Goal: Navigation & Orientation: Find specific page/section

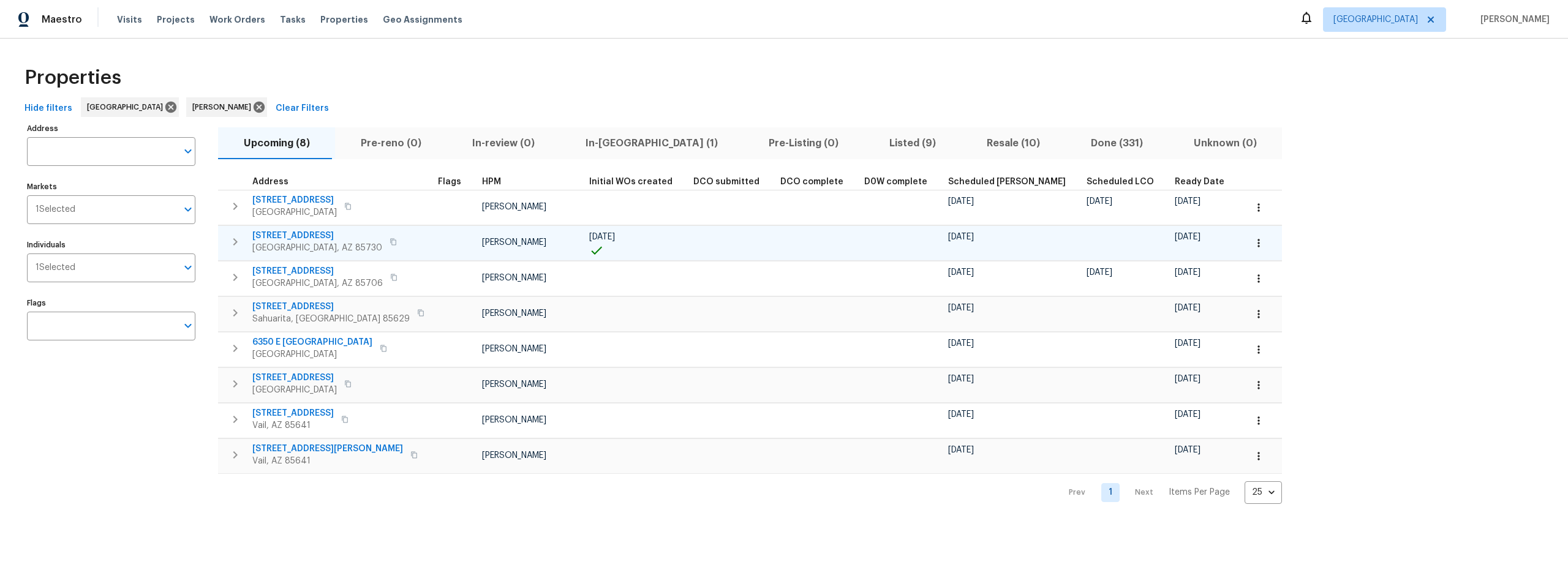
click at [1253, 244] on icon "button" at bounding box center [1259, 243] width 12 height 12
click at [1129, 295] on li "Admin" at bounding box center [1145, 292] width 137 height 20
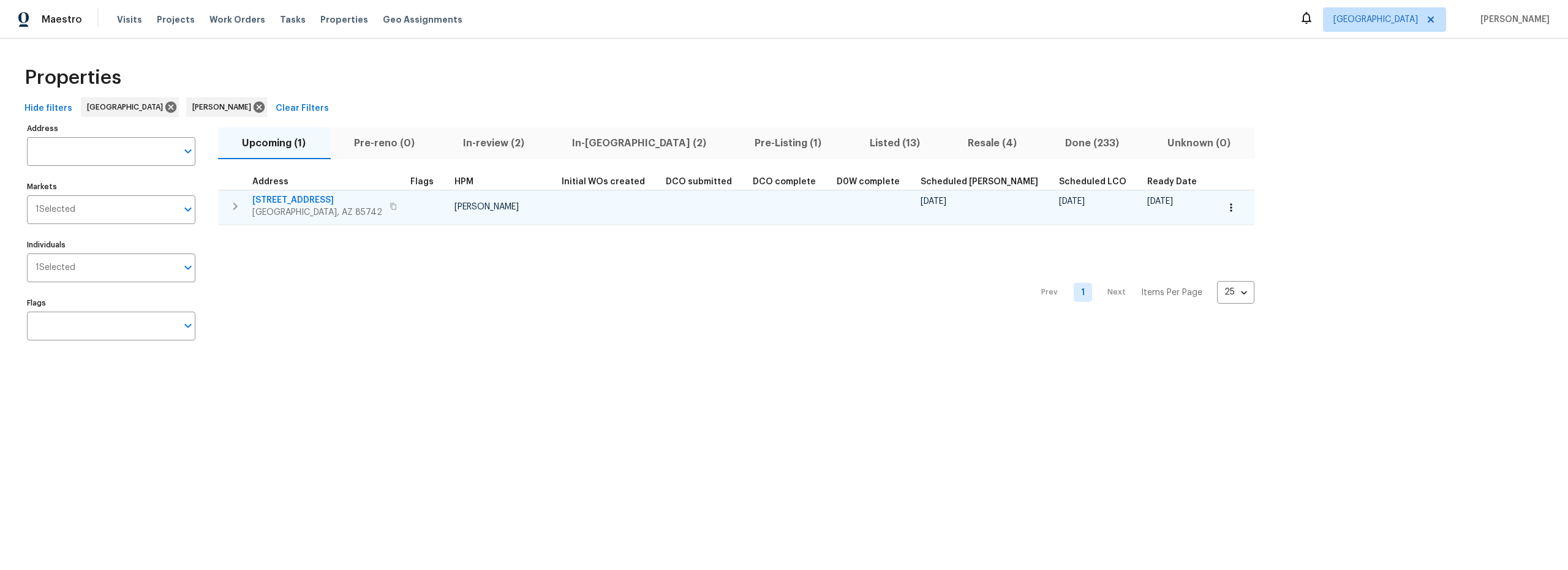
click at [324, 200] on span "9678 N Sherbrooke St" at bounding box center [317, 200] width 130 height 12
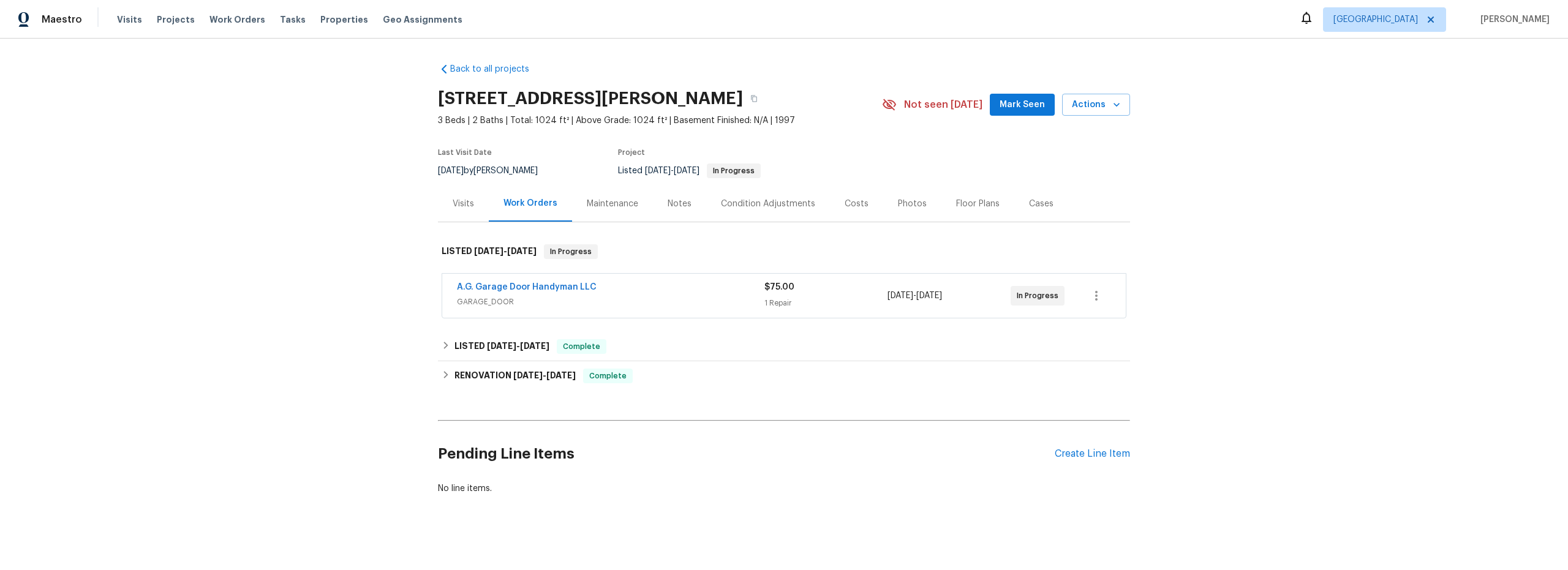
click at [701, 299] on span "GARAGE_DOOR" at bounding box center [611, 302] width 308 height 12
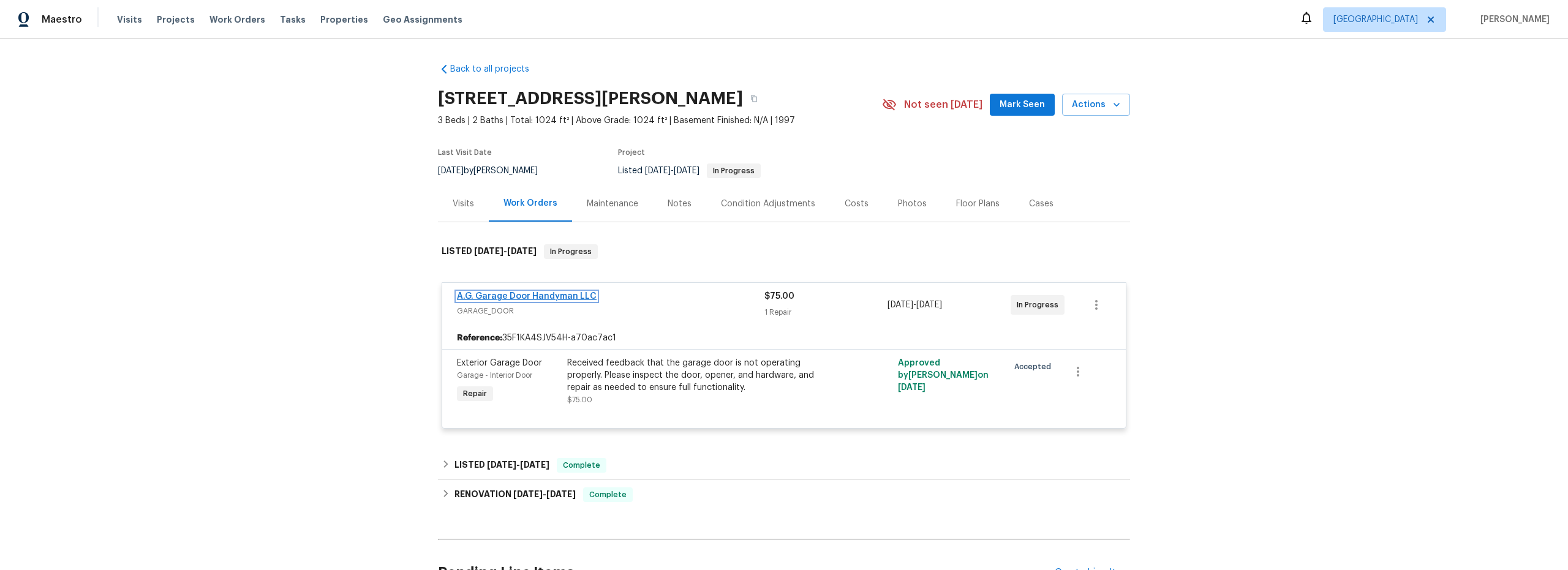
click at [563, 295] on link "A.G. Garage Door Handyman LLC" at bounding box center [527, 296] width 139 height 8
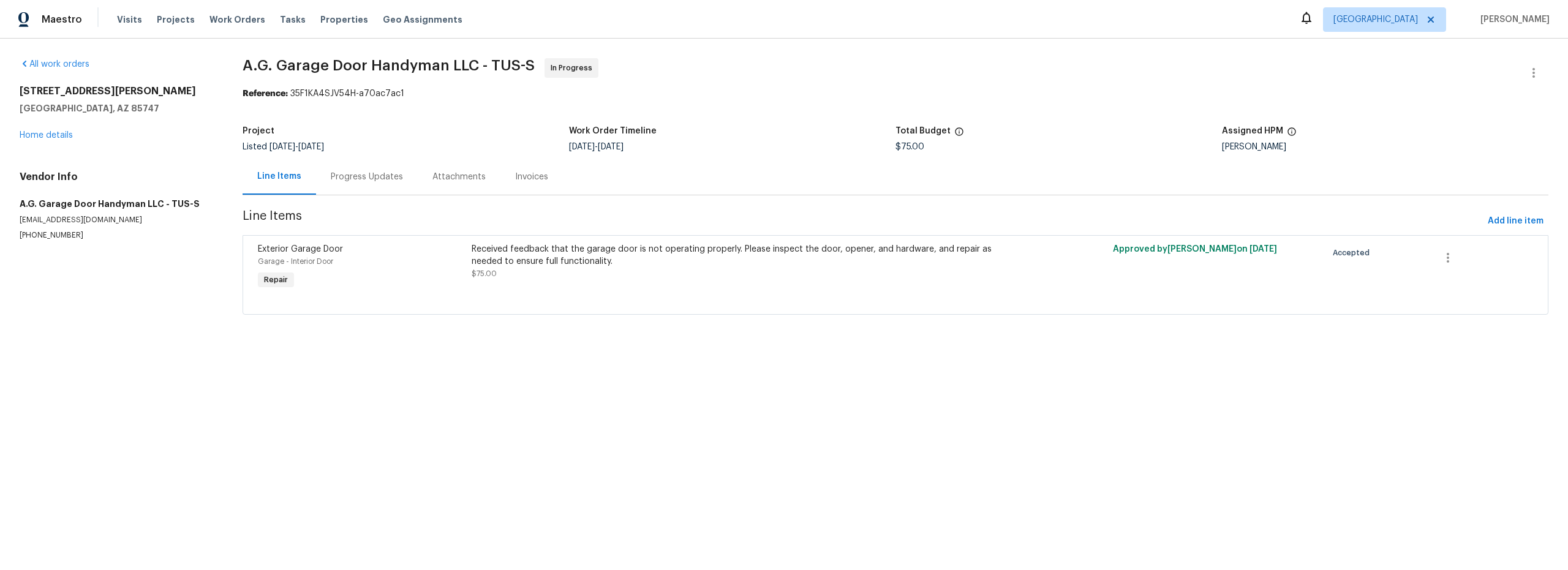
click at [370, 176] on div "Progress Updates" at bounding box center [366, 177] width 72 height 12
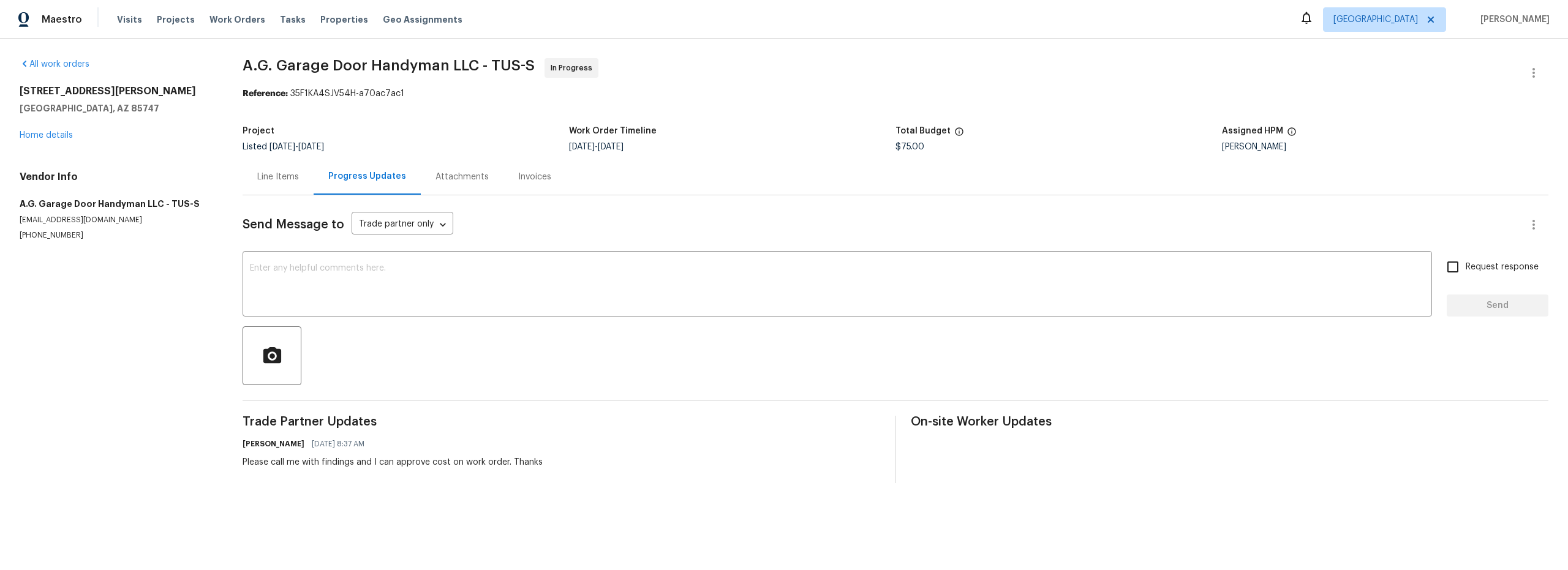
click at [268, 177] on div "Line Items" at bounding box center [278, 177] width 42 height 12
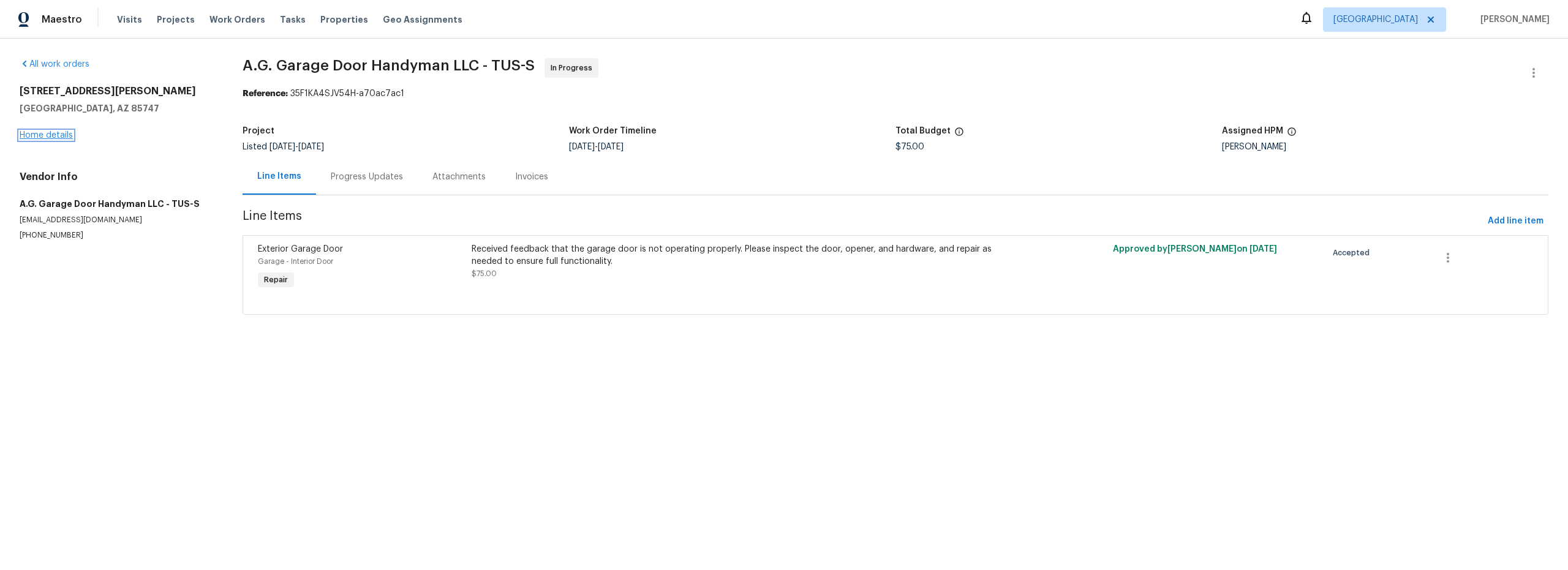
click at [59, 137] on link "Home details" at bounding box center [46, 135] width 54 height 8
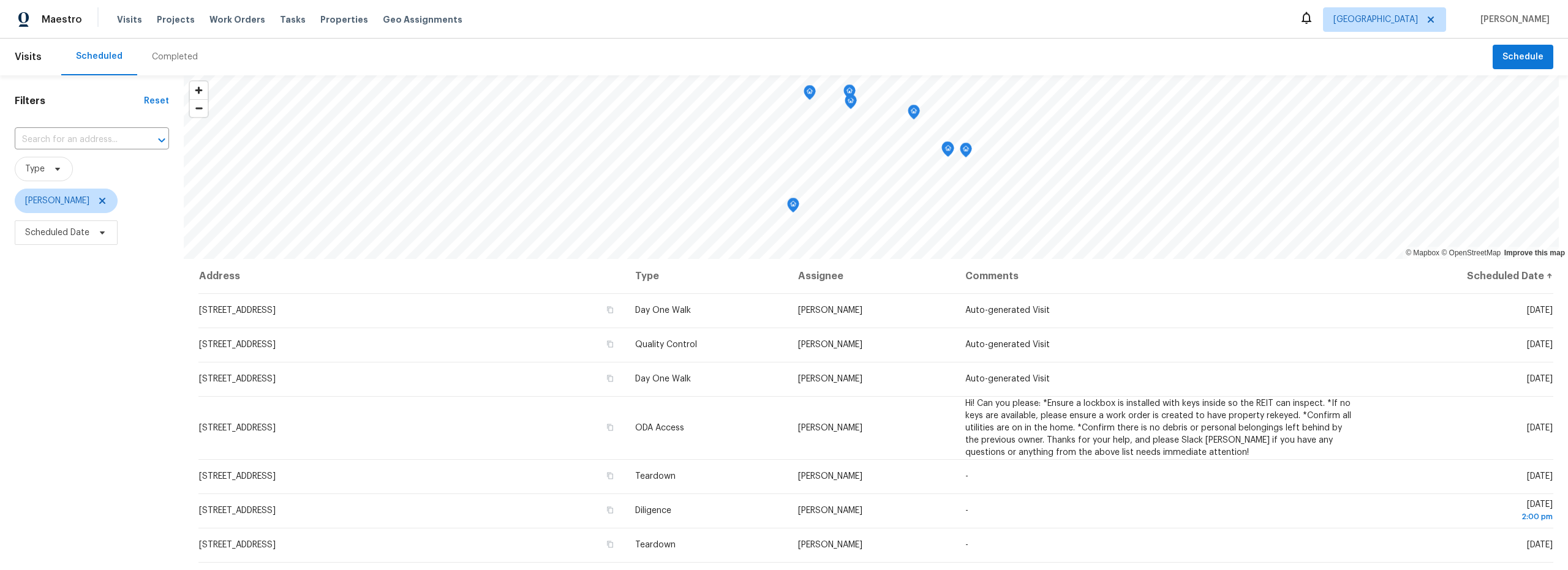
scroll to position [58, 0]
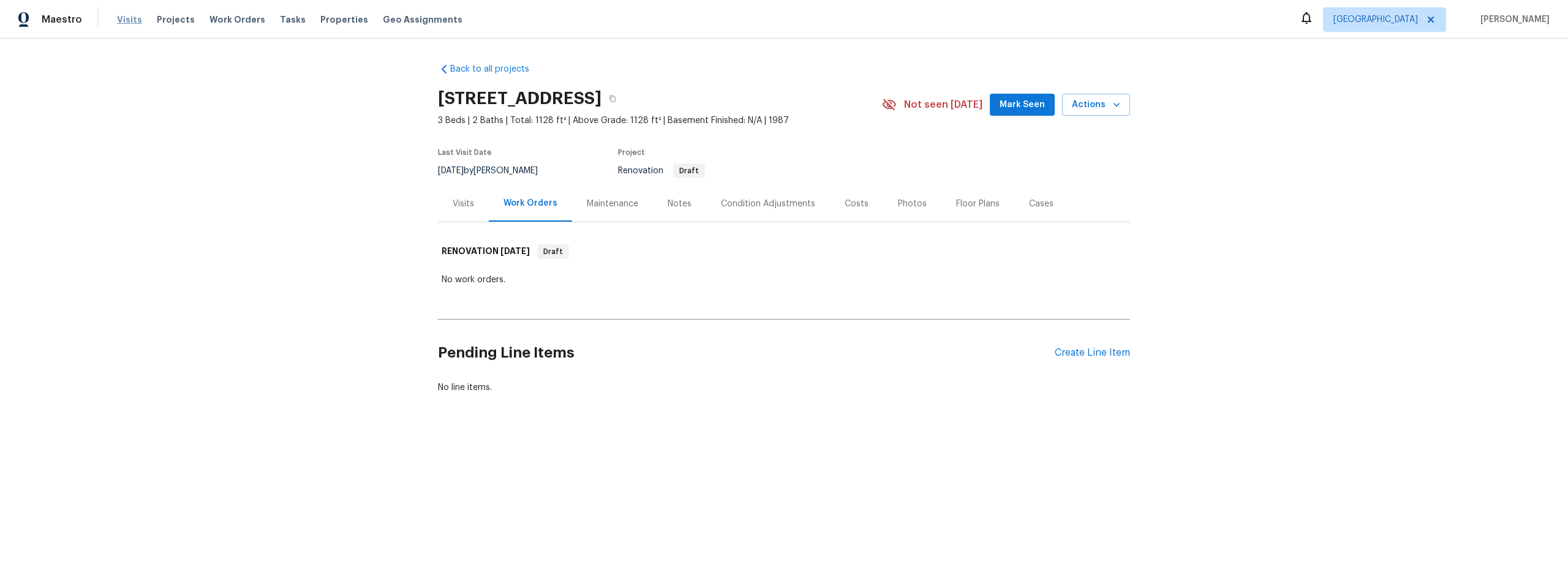
click at [120, 17] on span "Visits" at bounding box center [130, 20] width 25 height 12
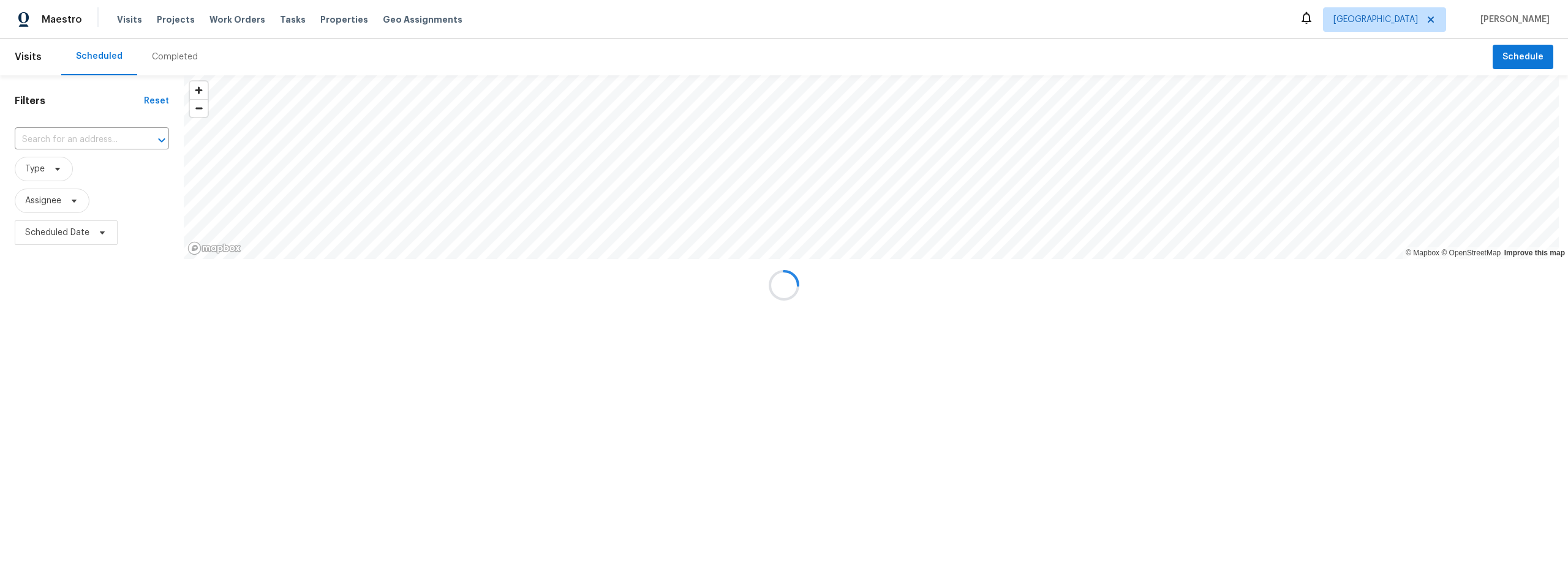
click at [178, 58] on div at bounding box center [784, 285] width 1568 height 570
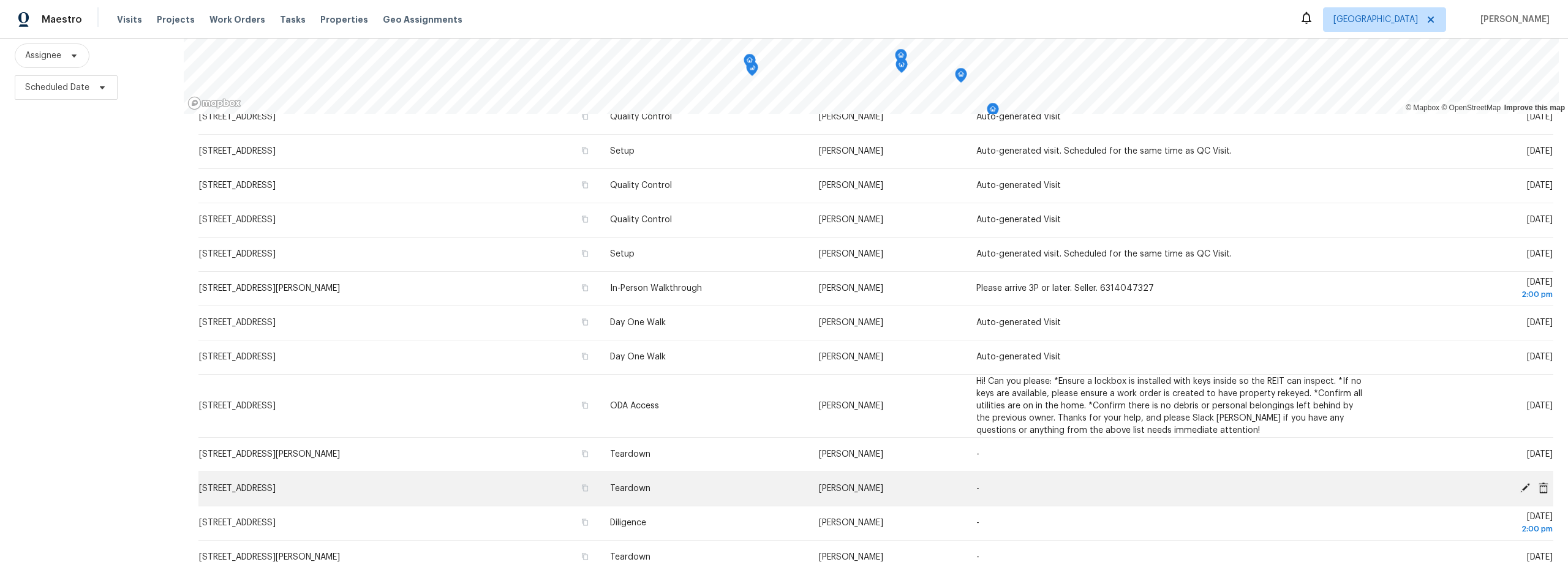
scroll to position [115, 0]
